Goal: Task Accomplishment & Management: Complete application form

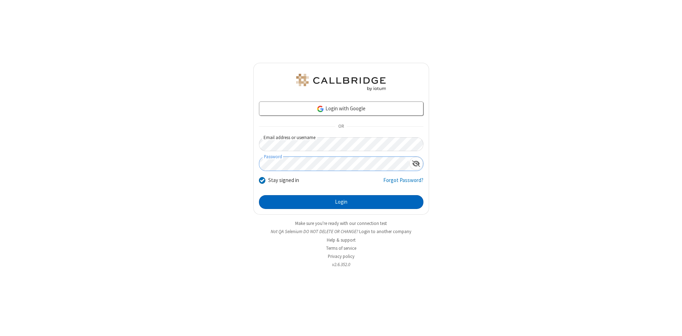
click at [341, 202] on button "Login" at bounding box center [341, 202] width 164 height 14
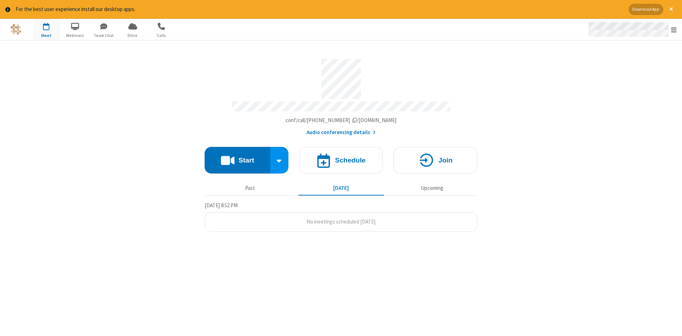
click at [674, 30] on span "Open menu" at bounding box center [674, 29] width 6 height 7
click at [46, 29] on span "button" at bounding box center [46, 26] width 27 height 12
click at [341, 158] on h4 "Schedule" at bounding box center [350, 160] width 31 height 7
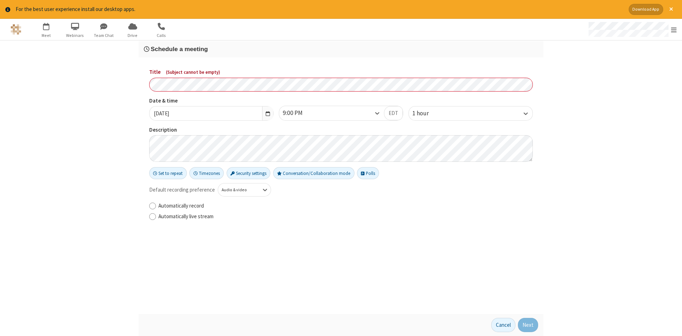
click at [341, 49] on h3 "Schedule a meeting" at bounding box center [341, 49] width 394 height 7
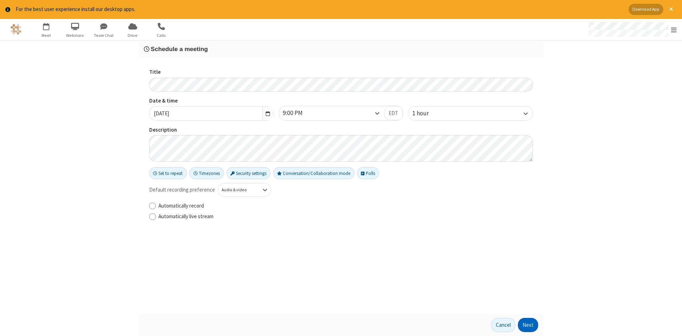
click at [528, 325] on button "Next" at bounding box center [528, 325] width 20 height 14
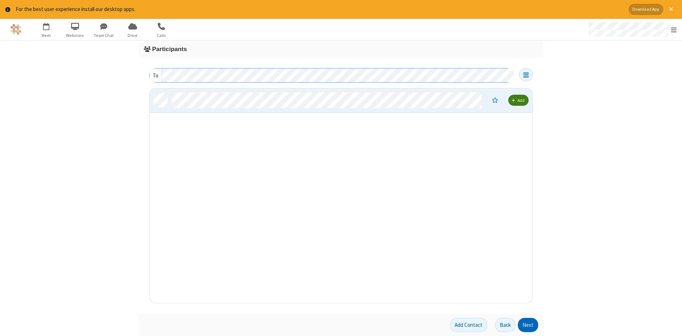
click at [528, 325] on button "Next" at bounding box center [528, 325] width 20 height 14
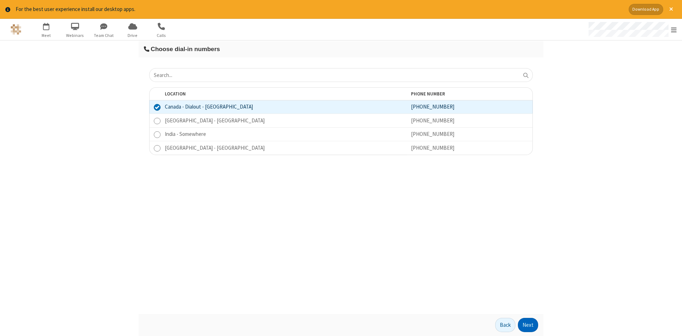
click at [528, 325] on button "Next" at bounding box center [528, 325] width 20 height 14
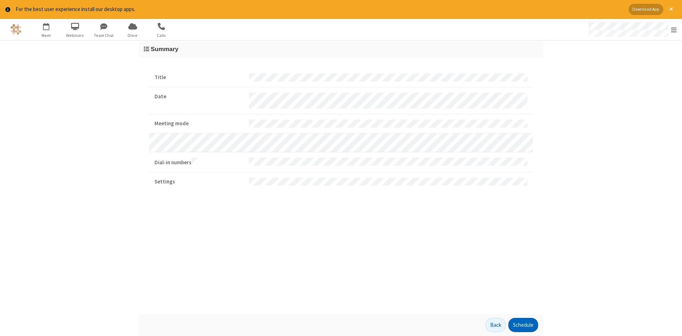
click at [523, 325] on button "Schedule" at bounding box center [523, 325] width 30 height 14
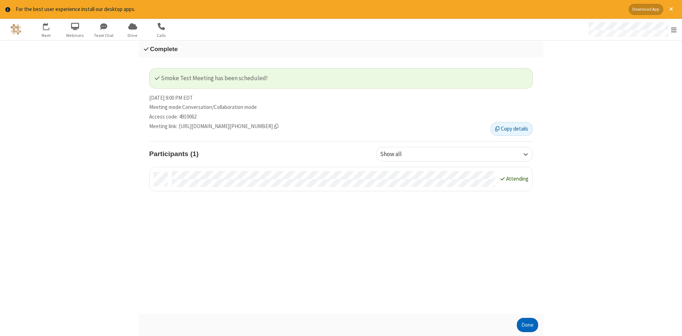
click at [528, 325] on button "Done" at bounding box center [527, 325] width 21 height 14
